Goal: Transaction & Acquisition: Purchase product/service

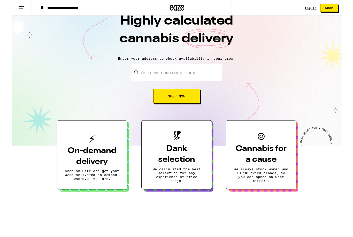
scroll to position [14, 0]
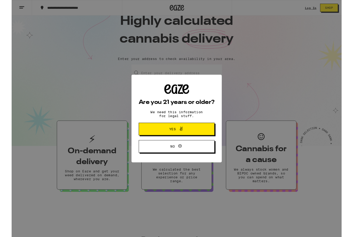
click at [318, 10] on div "Are you 21 years or older? We need this information for legal stuff. Yes No" at bounding box center [176, 127] width 353 height 254
click at [208, 136] on button "Yes" at bounding box center [176, 137] width 81 height 13
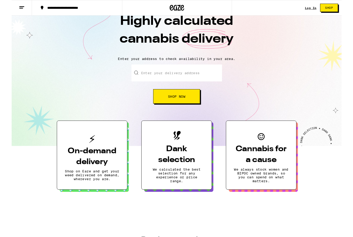
click at [316, 8] on link "Log In" at bounding box center [320, 8] width 12 height 3
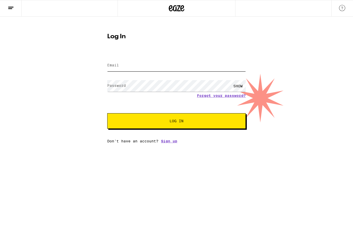
click at [180, 62] on input "Email" at bounding box center [176, 66] width 139 height 12
type input "[EMAIL_ADDRESS][DOMAIN_NAME]"
click at [177, 122] on button "Log In" at bounding box center [176, 121] width 139 height 16
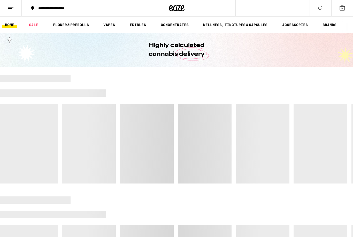
click at [215, 129] on div at bounding box center [176, 129] width 353 height 109
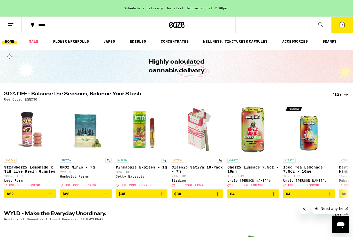
click at [39, 40] on link "SALE" at bounding box center [33, 41] width 14 height 6
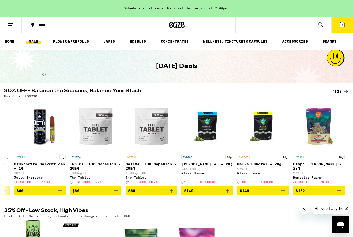
scroll to position [0, 4235]
